Goal: Task Accomplishment & Management: Manage account settings

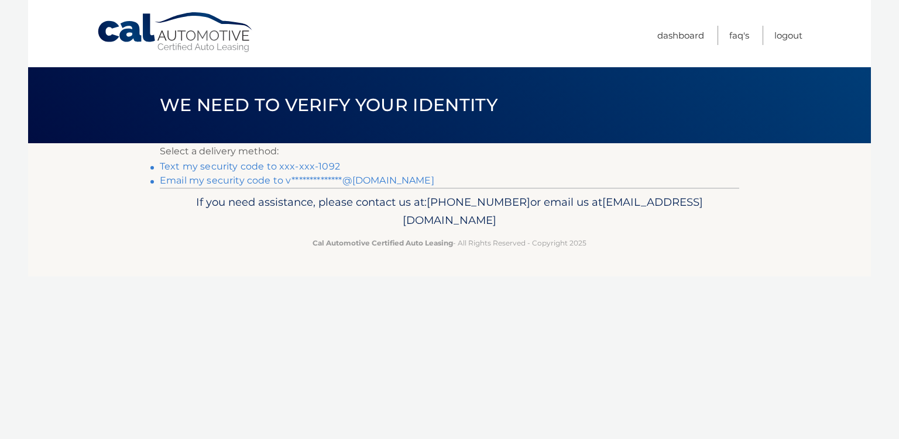
click at [248, 166] on link "Text my security code to xxx-xxx-1092" at bounding box center [250, 166] width 180 height 11
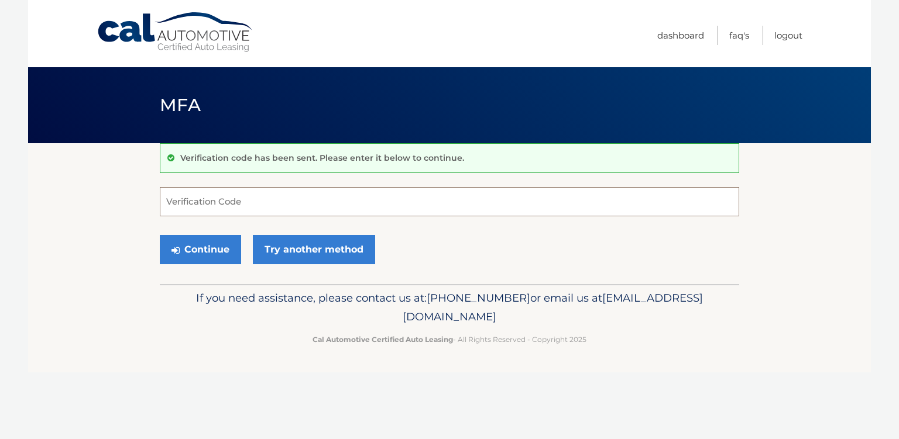
click at [257, 200] on input "Verification Code" at bounding box center [449, 201] width 579 height 29
type input "218498"
click at [214, 246] on button "Continue" at bounding box center [200, 249] width 81 height 29
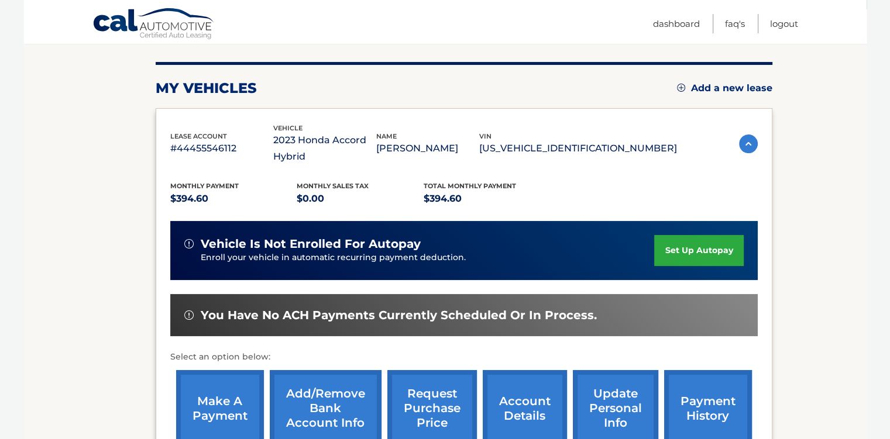
scroll to position [175, 0]
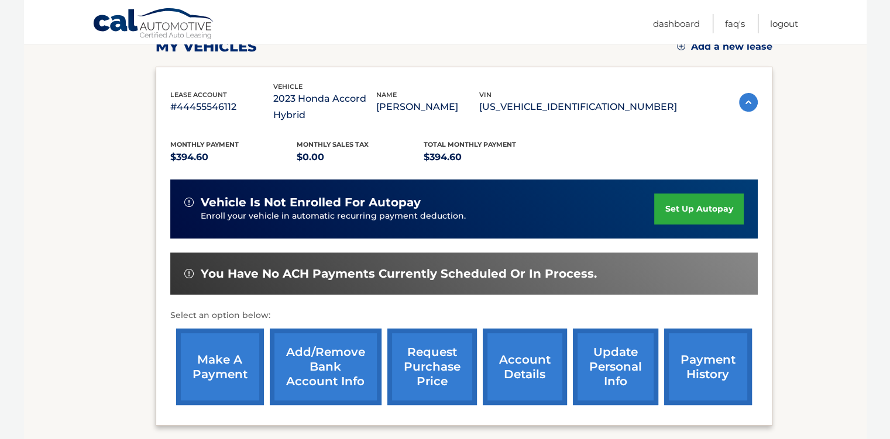
click at [228, 371] on link "make a payment" at bounding box center [220, 367] width 88 height 77
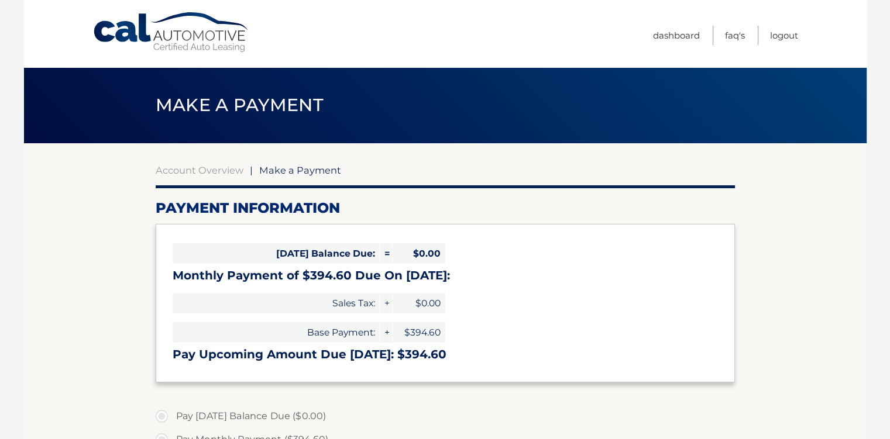
select select "YTg2OWI2NjgtMmIzMC00ZTVhLTg4ZmQtY2NiNjUyODNiMmU1"
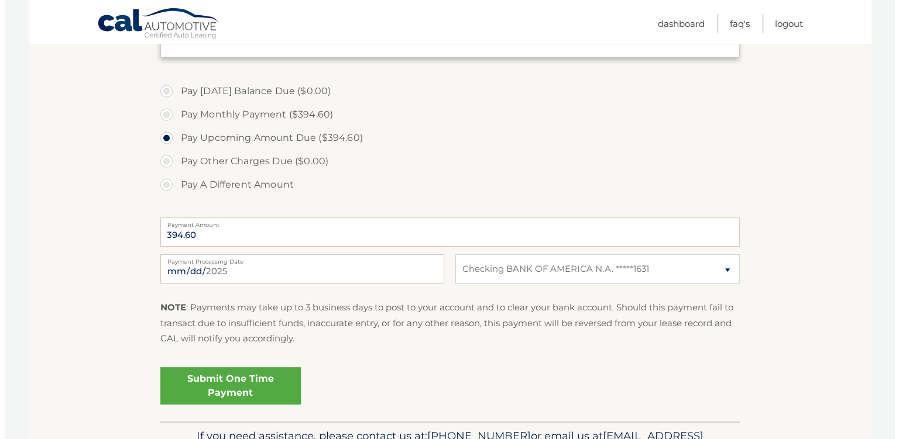
scroll to position [351, 0]
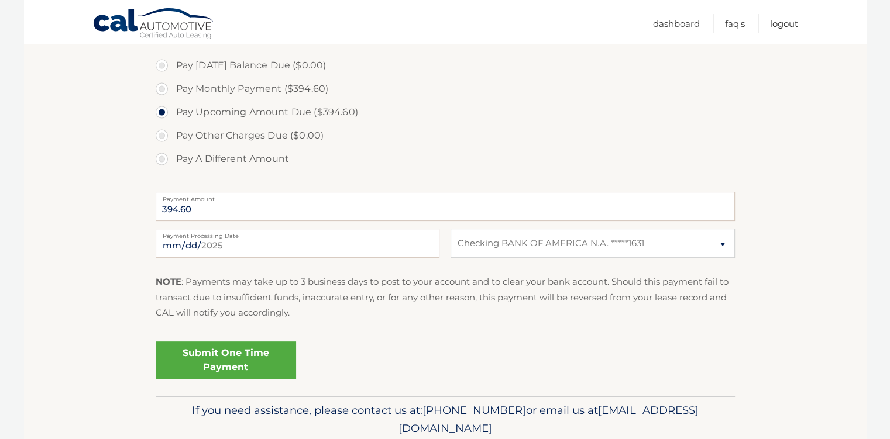
click at [246, 354] on link "Submit One Time Payment" at bounding box center [226, 360] width 140 height 37
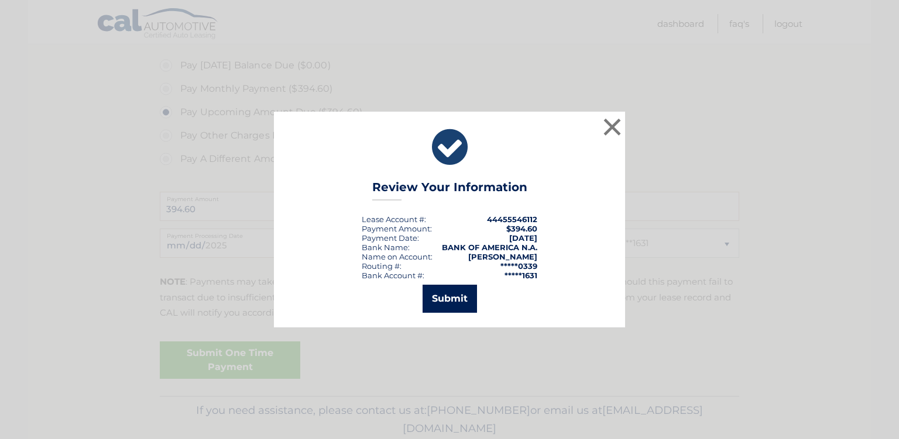
click at [462, 297] on button "Submit" at bounding box center [449, 299] width 54 height 28
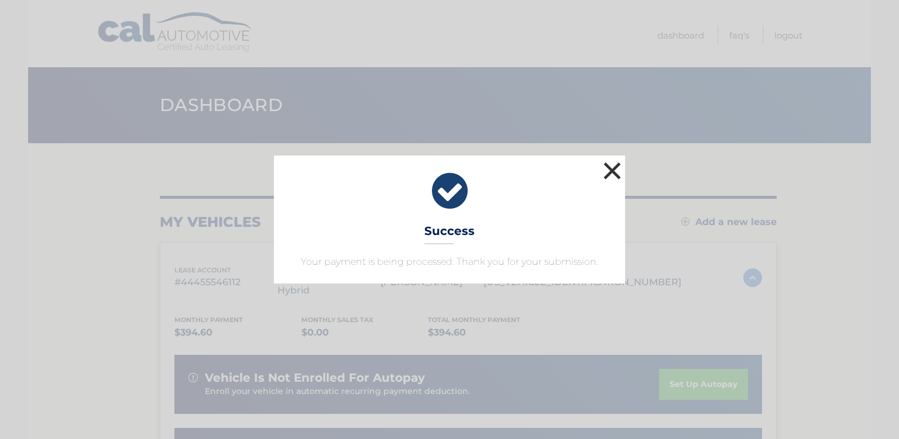
click at [612, 170] on button "×" at bounding box center [611, 170] width 23 height 23
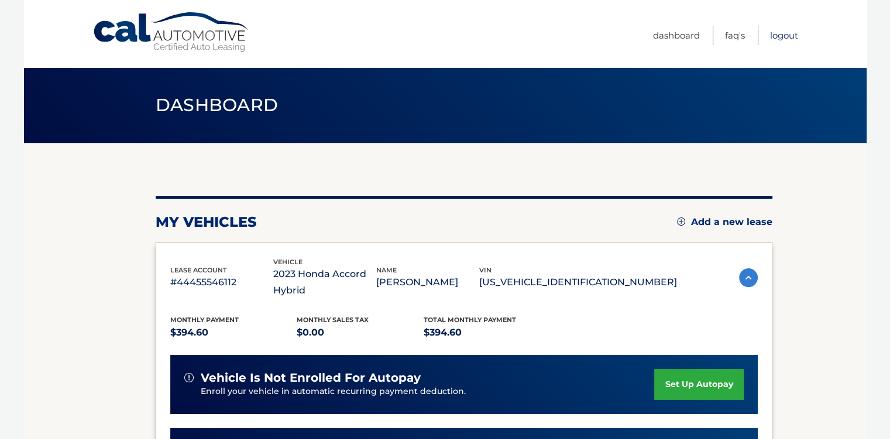
click at [788, 35] on link "Logout" at bounding box center [784, 35] width 28 height 19
